Goal: Task Accomplishment & Management: Manage account settings

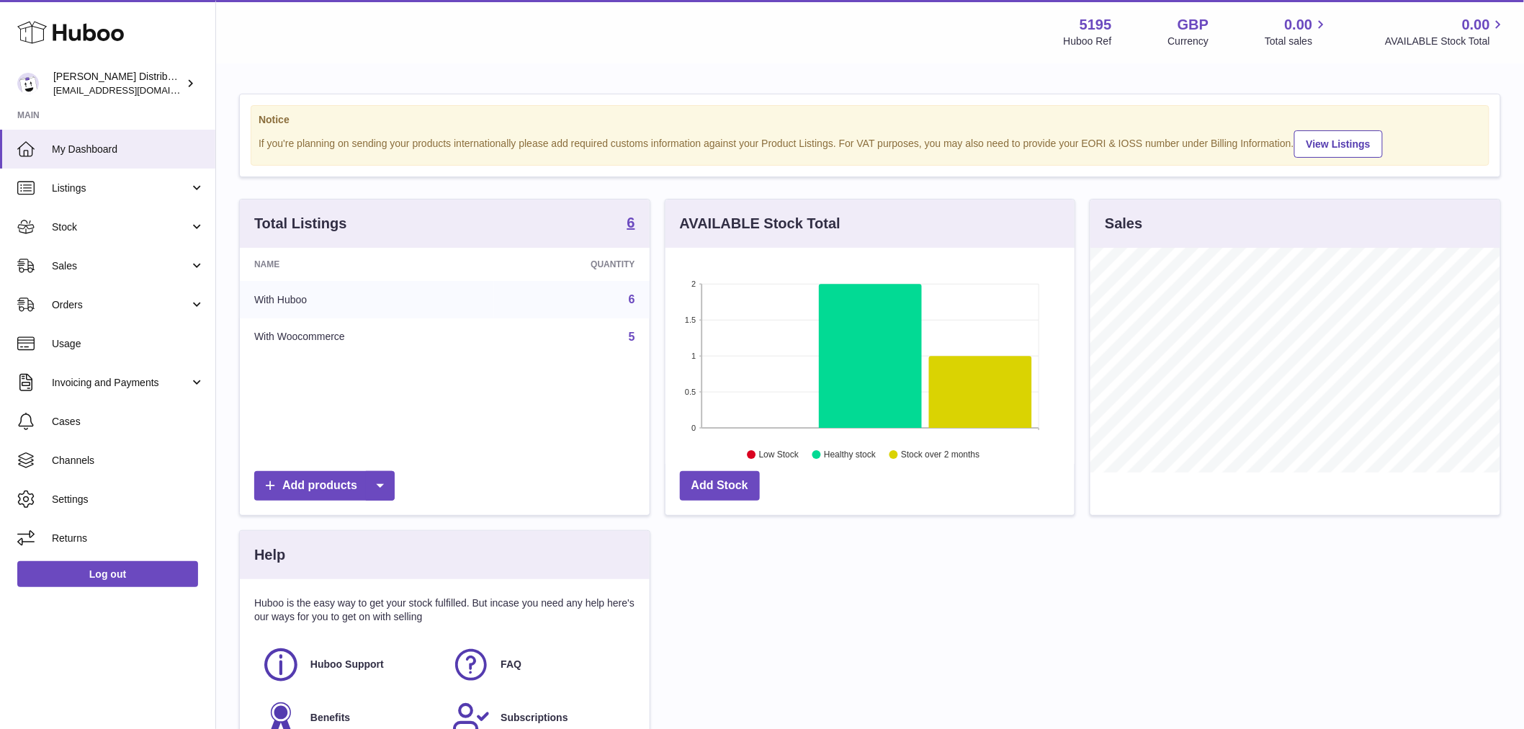
scroll to position [225, 409]
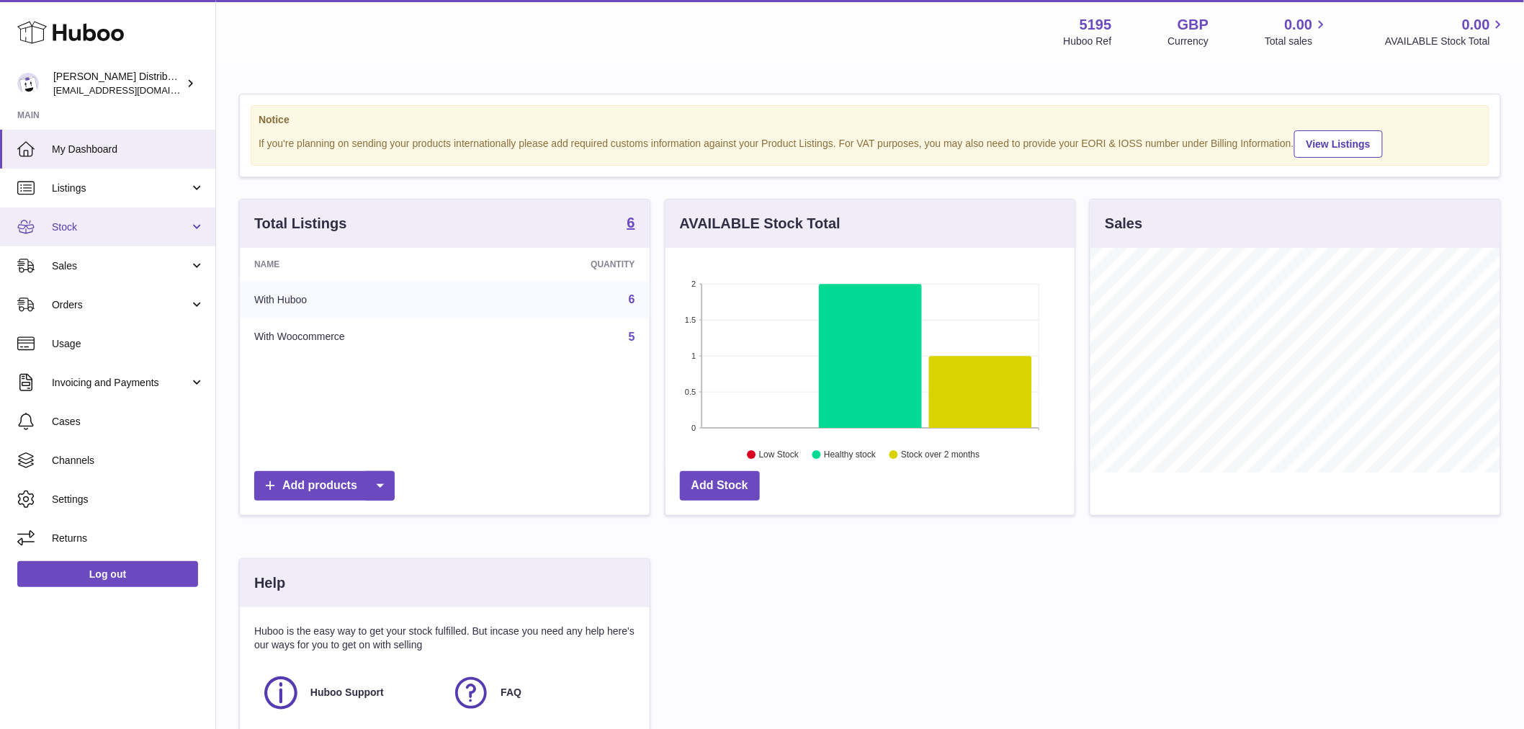
click at [73, 235] on link "Stock" at bounding box center [107, 226] width 215 height 39
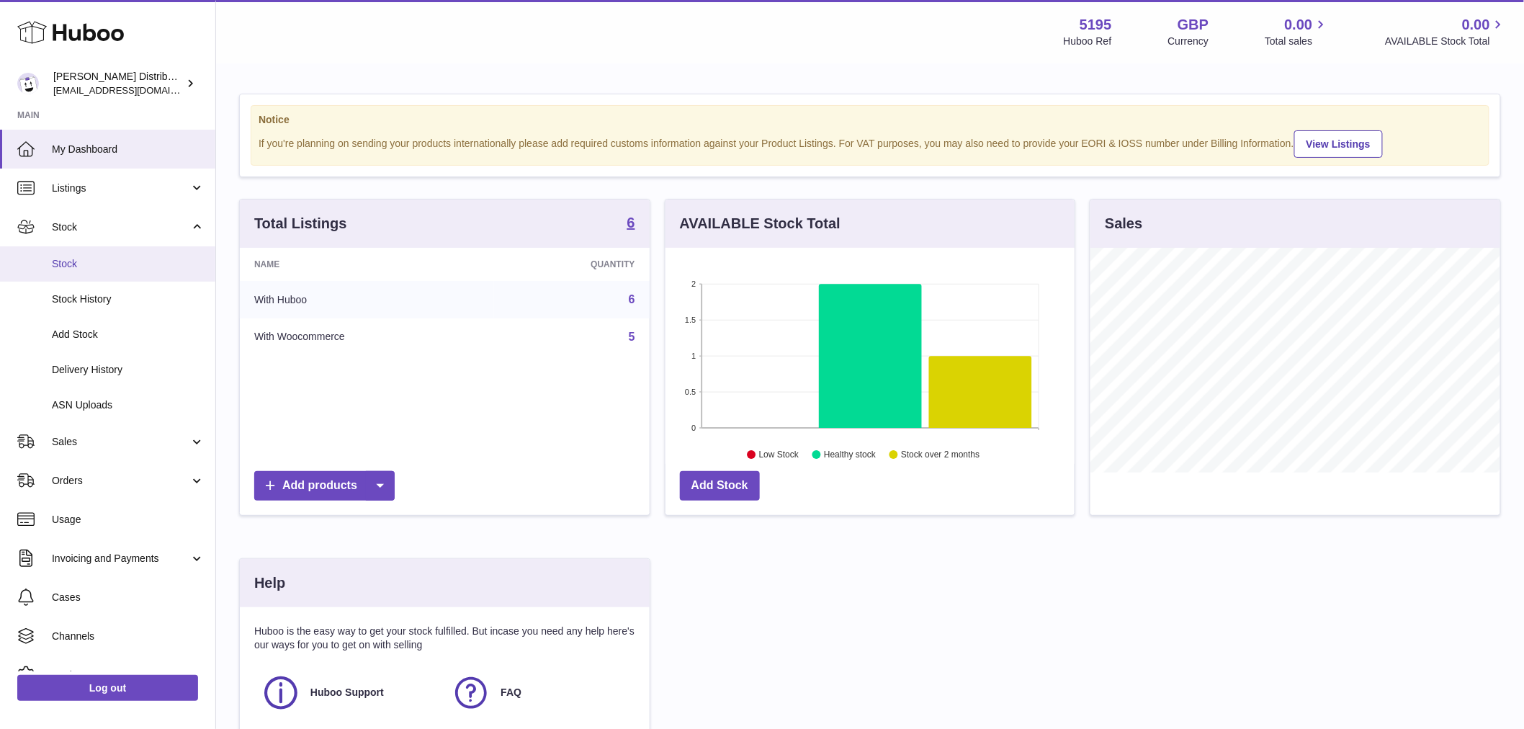
click at [79, 258] on span "Stock" at bounding box center [128, 264] width 153 height 14
